Goal: Information Seeking & Learning: Understand process/instructions

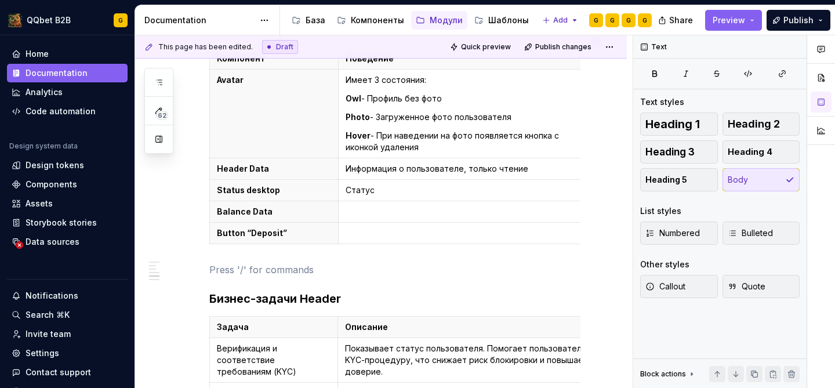
scroll to position [858, 0]
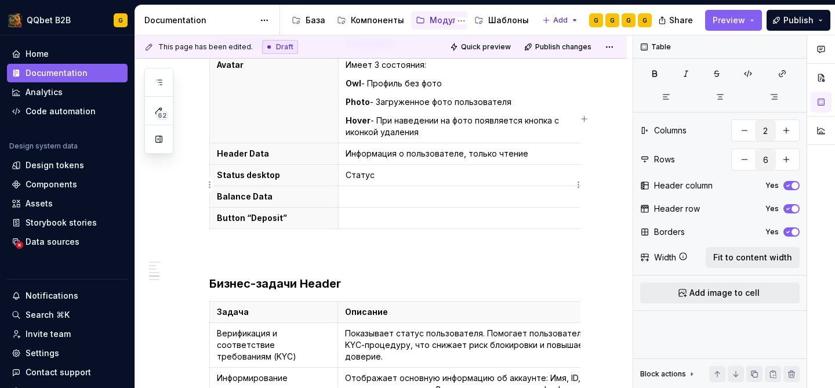
click at [361, 186] on td at bounding box center [461, 196] width 246 height 21
type textarea "*"
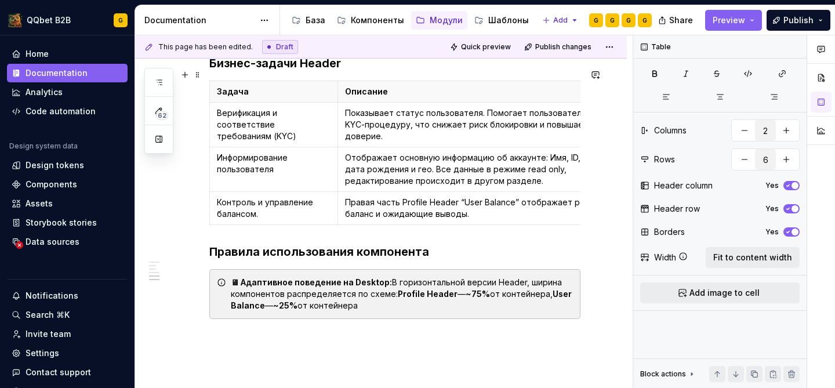
scroll to position [1091, 0]
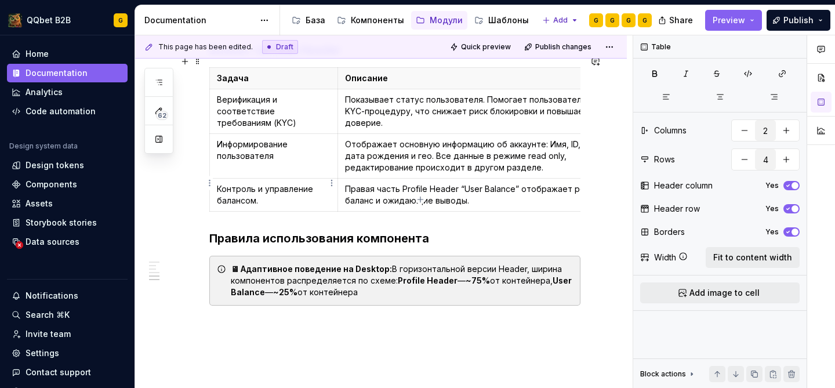
click at [254, 192] on p "Контроль и управление балансом." at bounding box center [274, 194] width 114 height 23
click at [210, 188] on html "QQbet B2B G Home Documentation Analytics Code automation Design system data Des…" at bounding box center [417, 194] width 835 height 388
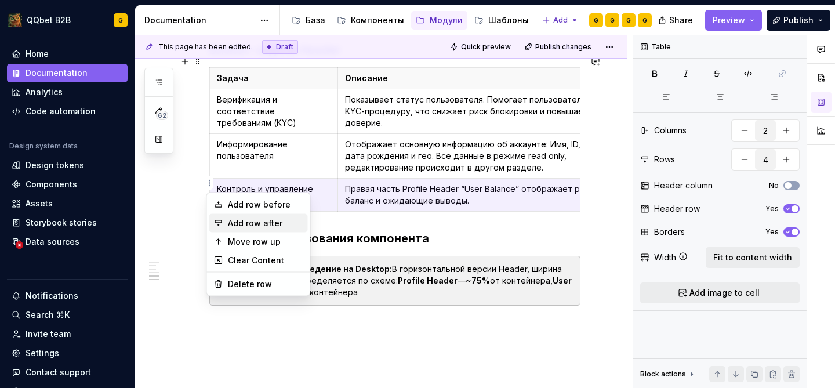
click at [244, 229] on div "Add row after" at bounding box center [258, 223] width 99 height 19
type input "5"
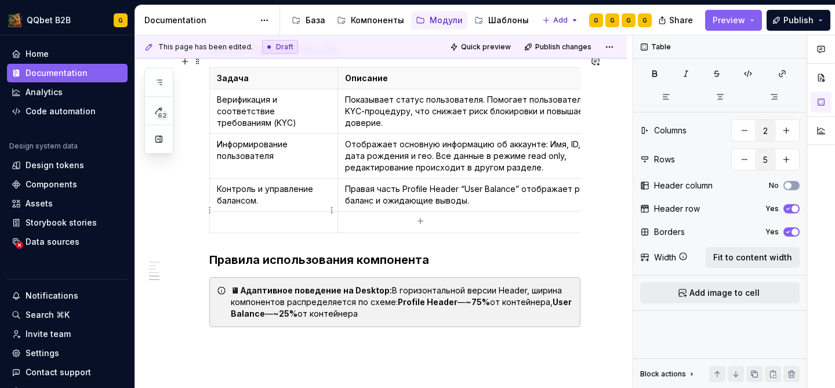
click at [304, 216] on p at bounding box center [274, 222] width 114 height 12
type textarea "*"
click at [379, 216] on p at bounding box center [484, 222] width 279 height 12
type textarea "*"
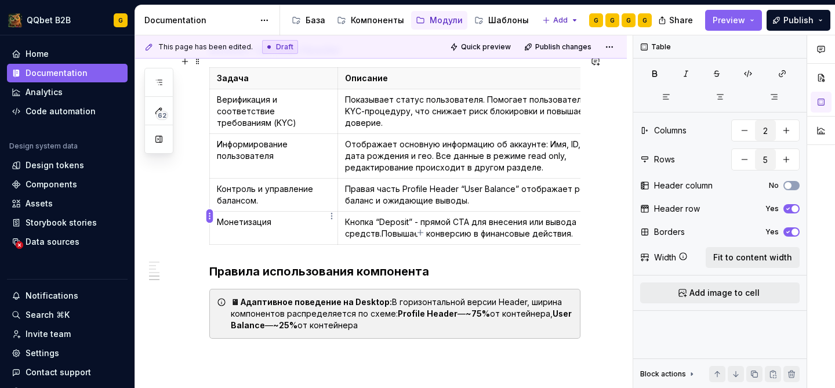
click at [212, 217] on html "QQbet B2B G Home Documentation Analytics Code automation Design system data Des…" at bounding box center [417, 194] width 835 height 388
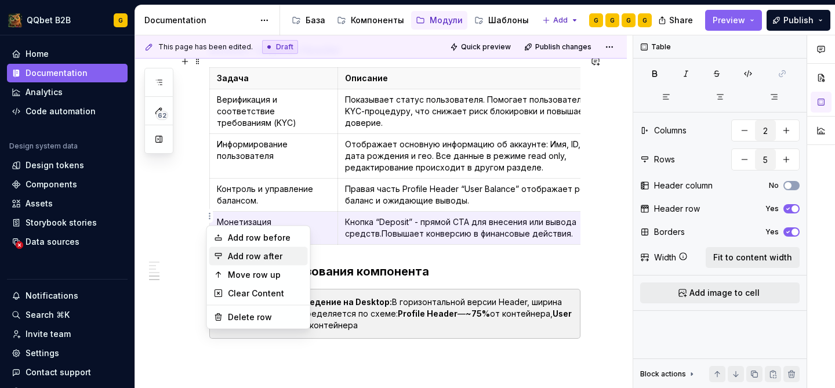
click at [230, 249] on div "Add row after" at bounding box center [258, 256] width 99 height 19
type input "6"
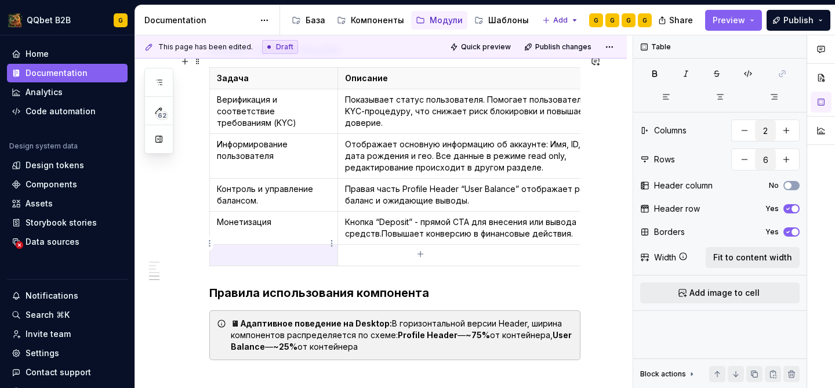
click at [294, 249] on p at bounding box center [274, 255] width 114 height 12
type textarea "*"
click at [282, 250] on td "Управление профилем" at bounding box center [274, 255] width 128 height 21
click at [282, 249] on p "Управление профилем" at bounding box center [274, 255] width 114 height 12
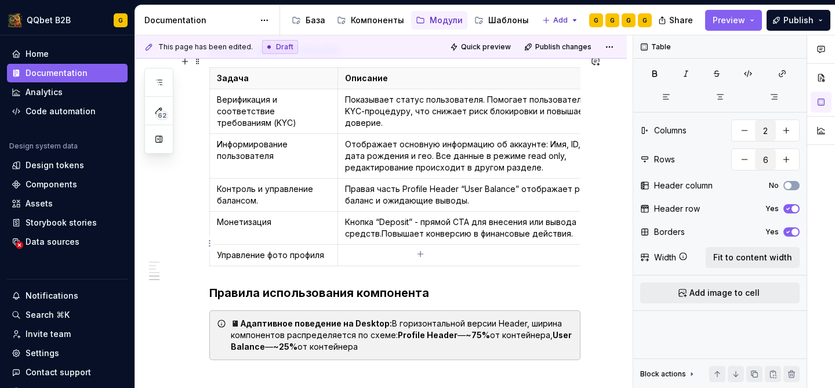
click at [381, 249] on p at bounding box center [484, 255] width 279 height 12
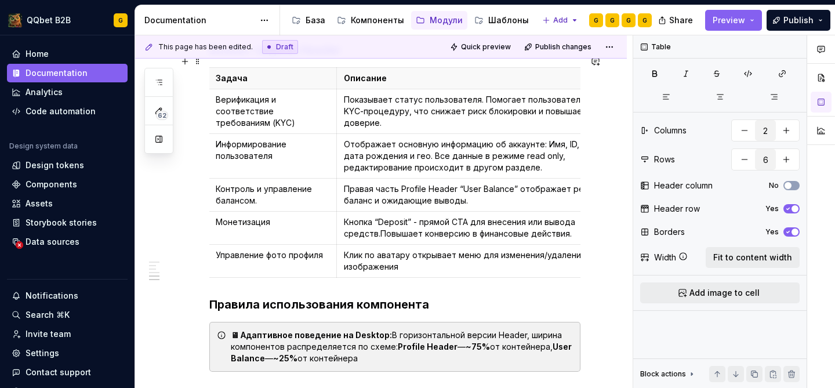
scroll to position [0, 0]
click at [212, 248] on html "QQbet B2B G Home Documentation Analytics Code automation Design system data Des…" at bounding box center [417, 194] width 835 height 388
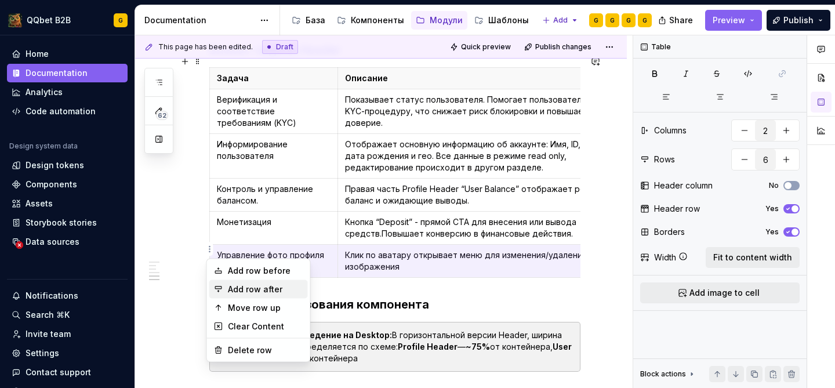
click at [228, 286] on div "Add row after" at bounding box center [265, 289] width 75 height 12
type input "7"
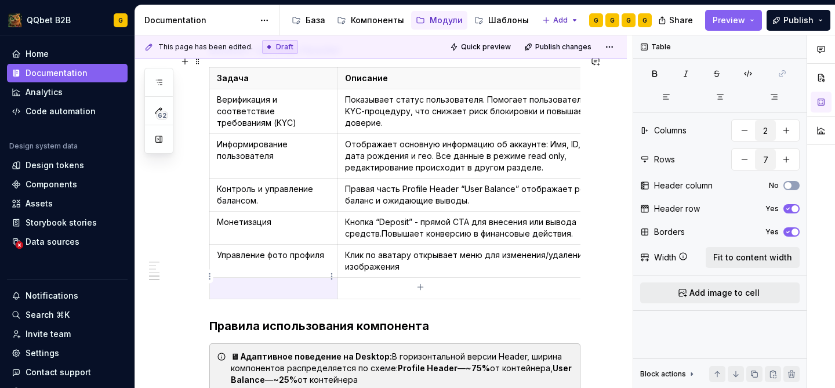
click at [305, 282] on p at bounding box center [274, 288] width 114 height 12
type textarea "*"
click at [433, 282] on p at bounding box center [484, 288] width 279 height 12
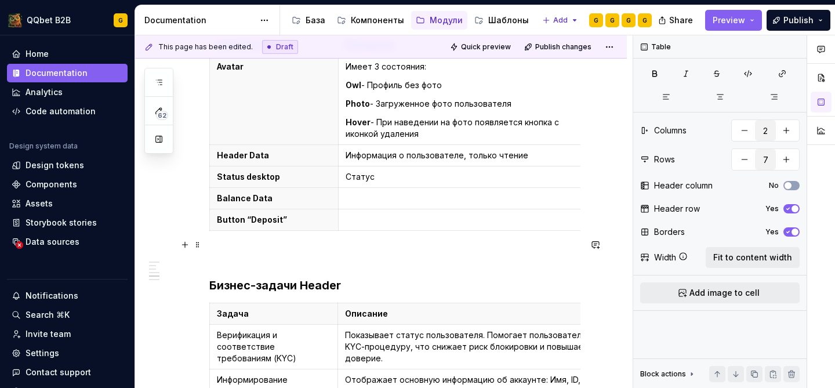
scroll to position [835, 0]
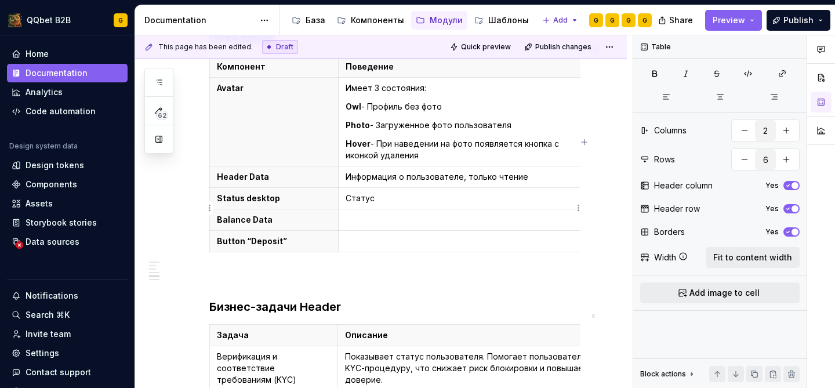
click at [367, 214] on p at bounding box center [460, 220] width 231 height 12
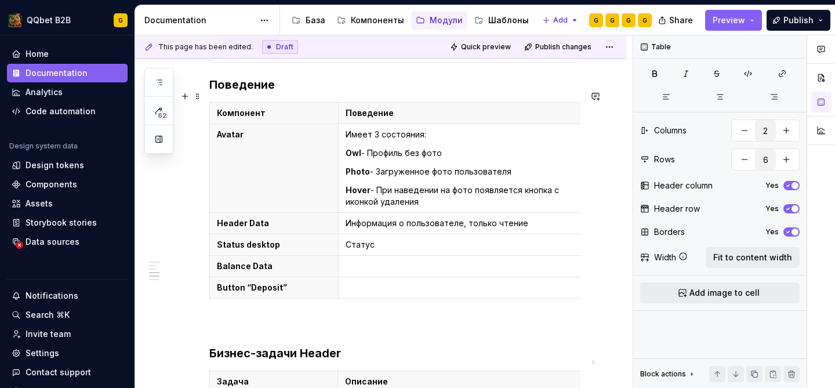
scroll to position [787, 0]
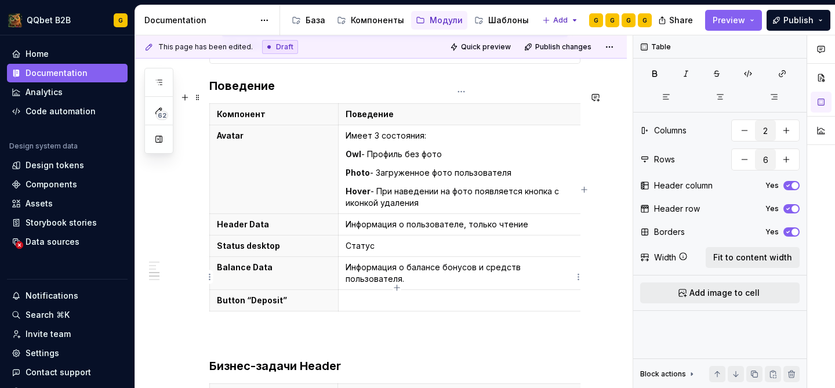
click at [358, 294] on p at bounding box center [460, 300] width 231 height 12
click at [383, 294] on p "Возможность пополнения/вывода" at bounding box center [460, 300] width 231 height 12
click at [379, 294] on p "Возможность пополнения/вывода" at bounding box center [460, 300] width 231 height 12
click at [506, 294] on p "Вызывает модальное окно с пополнения/вывода" at bounding box center [460, 300] width 231 height 12
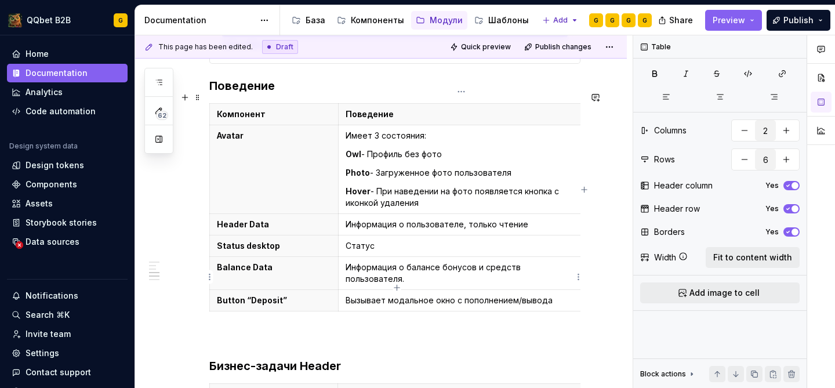
click at [551, 294] on p "Вызывает модальное окно с пополнением/вывода" at bounding box center [460, 300] width 231 height 12
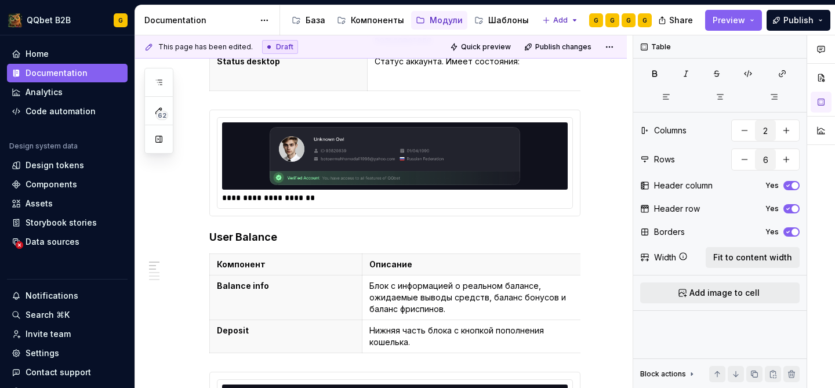
scroll to position [259, 0]
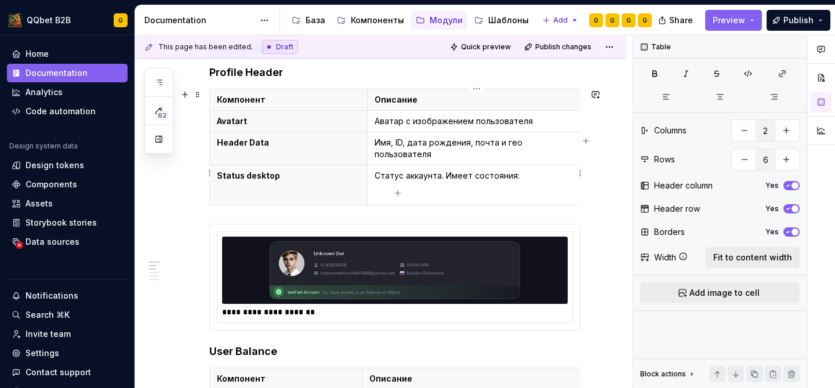
type input "4"
click at [482, 188] on p at bounding box center [476, 194] width 204 height 12
click at [456, 188] on p at bounding box center [476, 194] width 204 height 12
type textarea "*"
